Goal: Information Seeking & Learning: Learn about a topic

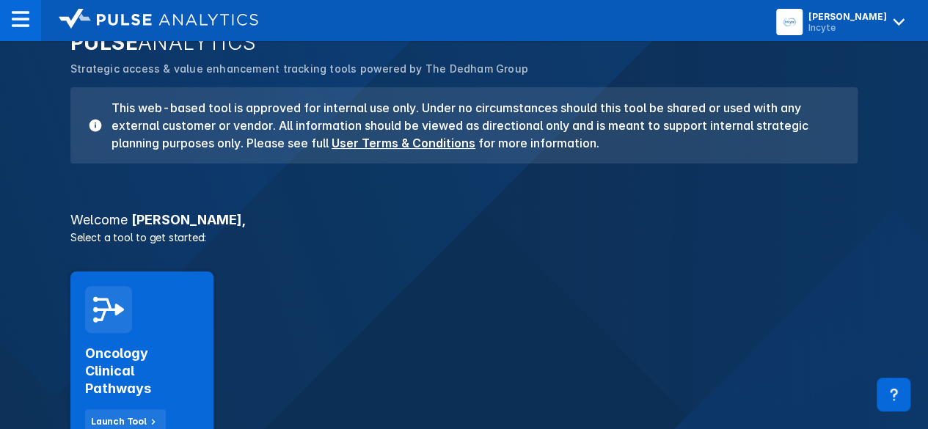
scroll to position [96, 0]
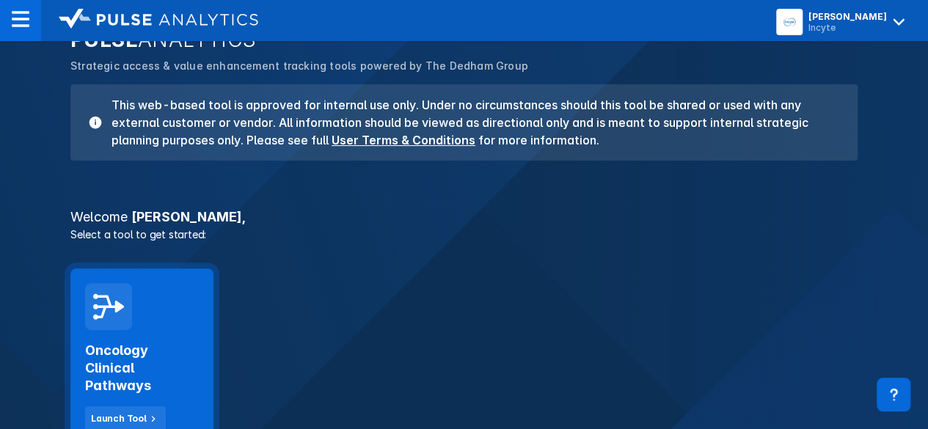
click at [90, 307] on div at bounding box center [108, 306] width 47 height 47
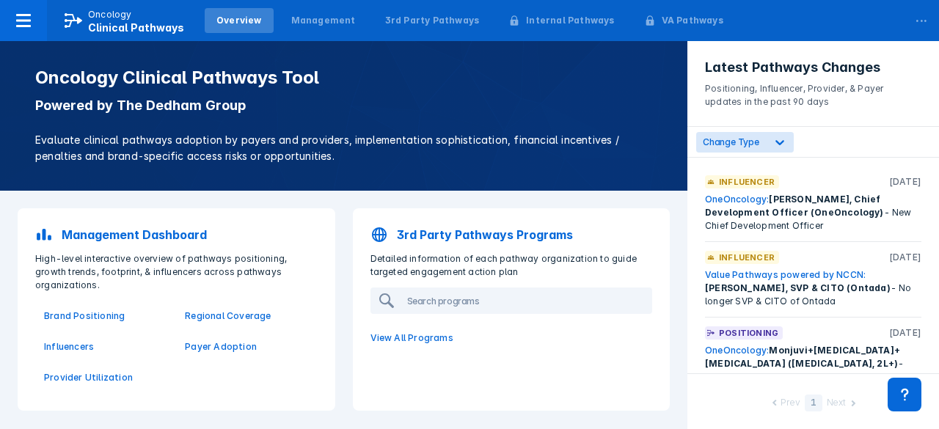
drag, startPoint x: 90, startPoint y: 307, endPoint x: 40, endPoint y: 272, distance: 60.5
click at [40, 272] on p "High-level interactive overview of pathways positioning, growth trends, footpri…" at bounding box center [176, 272] width 300 height 40
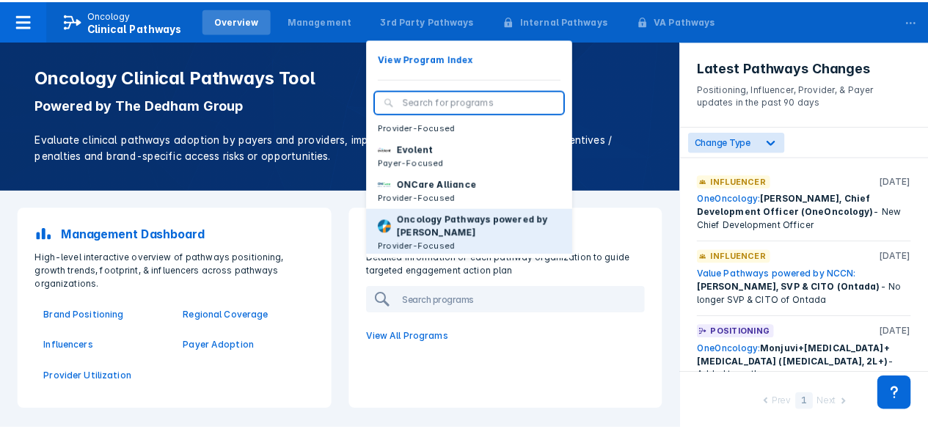
scroll to position [75, 0]
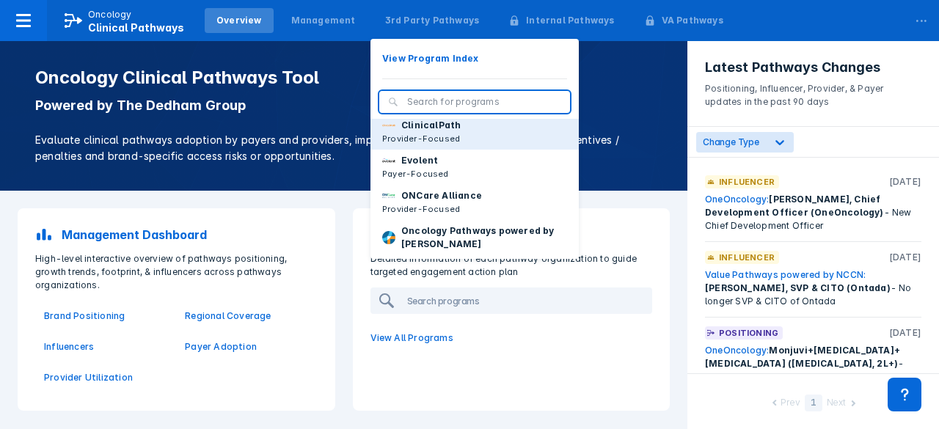
click at [427, 132] on p "ClinicalPath" at bounding box center [430, 125] width 59 height 13
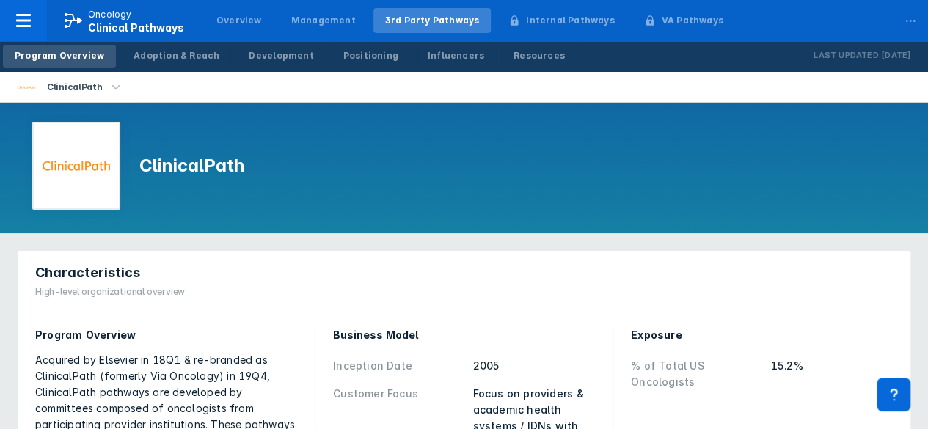
scroll to position [15, 0]
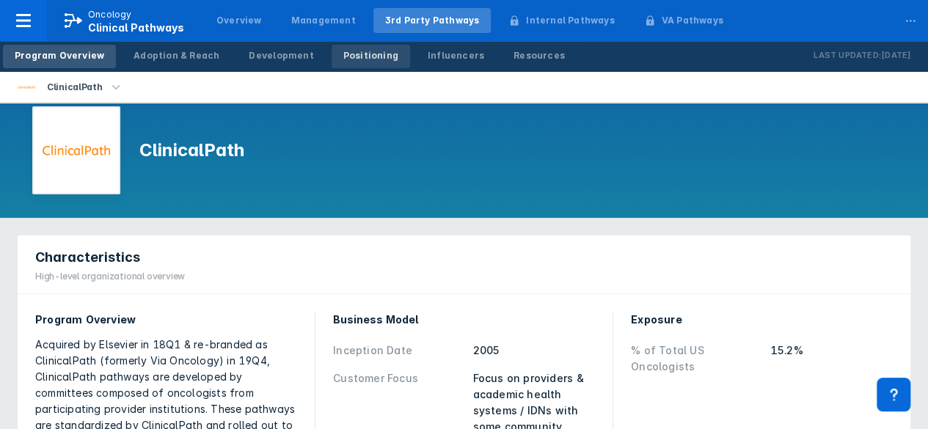
click at [348, 52] on div "Positioning" at bounding box center [370, 55] width 55 height 13
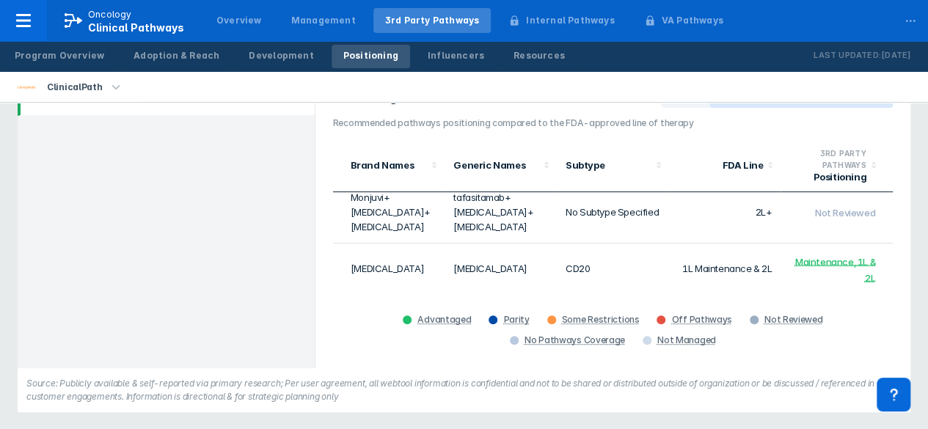
scroll to position [355, 0]
drag, startPoint x: 381, startPoint y: 246, endPoint x: 346, endPoint y: 223, distance: 41.3
click at [346, 243] on td "Rituxan" at bounding box center [389, 268] width 112 height 51
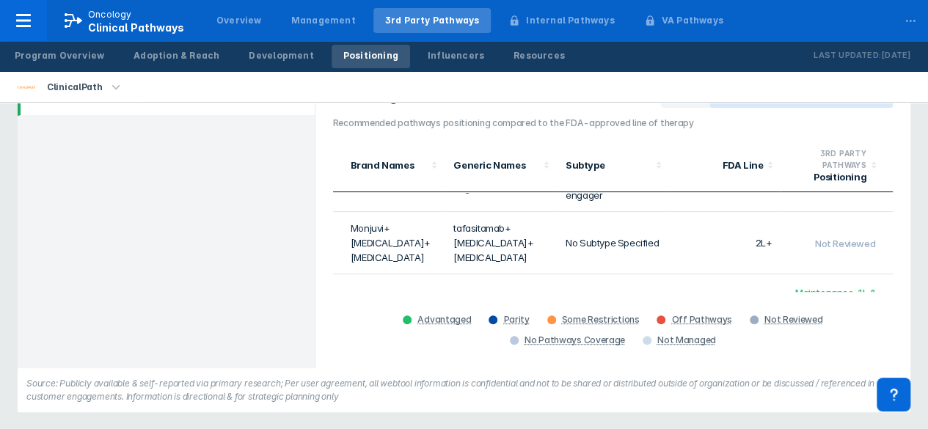
scroll to position [324, 0]
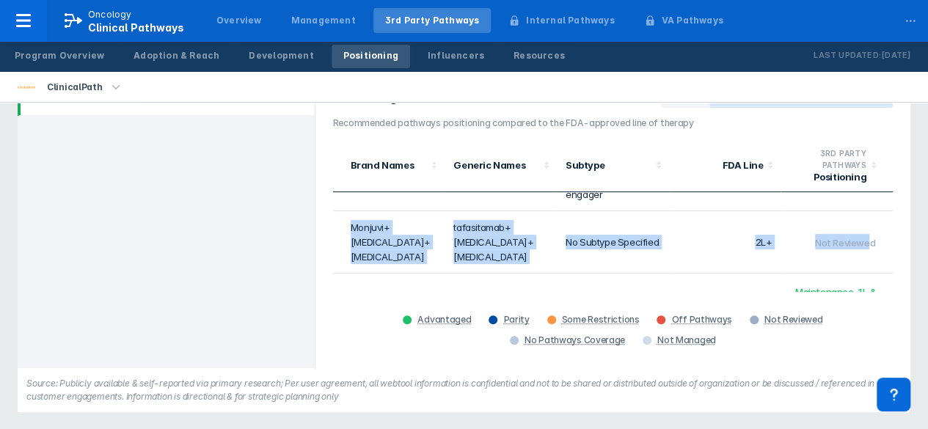
drag, startPoint x: 336, startPoint y: 224, endPoint x: 859, endPoint y: 231, distance: 522.5
click at [859, 231] on tr "Monjuvi+Revlimid+Rituxan tafasitamab+lenalidomide+rituximab No Subtype Specifie…" at bounding box center [613, 242] width 560 height 62
click at [859, 237] on span "Not Reviewed" at bounding box center [845, 243] width 60 height 12
